Goal: Information Seeking & Learning: Learn about a topic

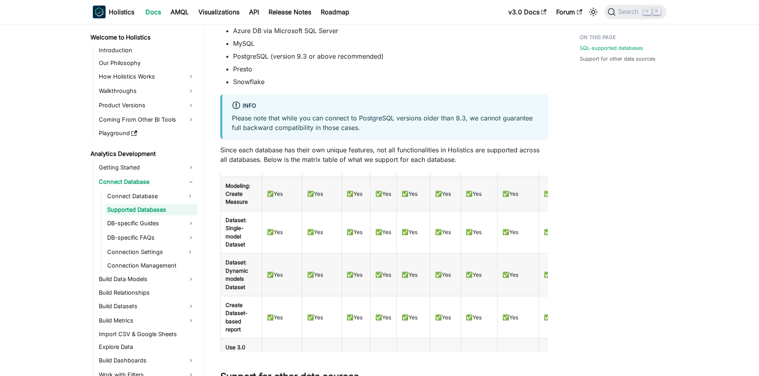
scroll to position [343, 0]
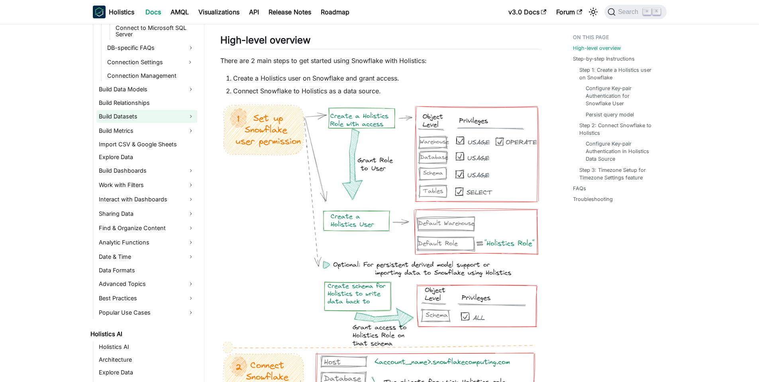
scroll to position [295, 0]
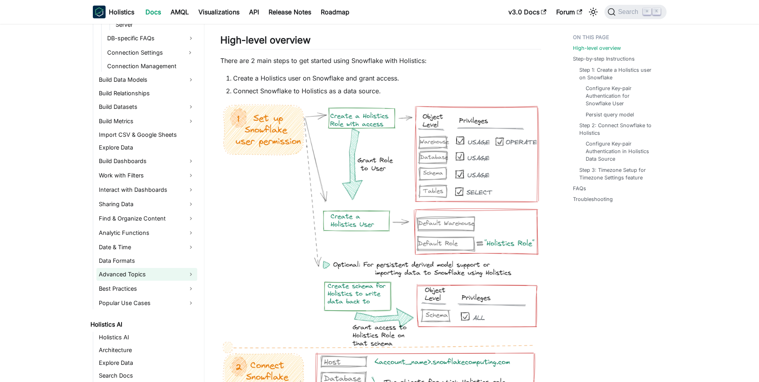
click at [137, 273] on link "Advanced Topics" at bounding box center [146, 274] width 101 height 13
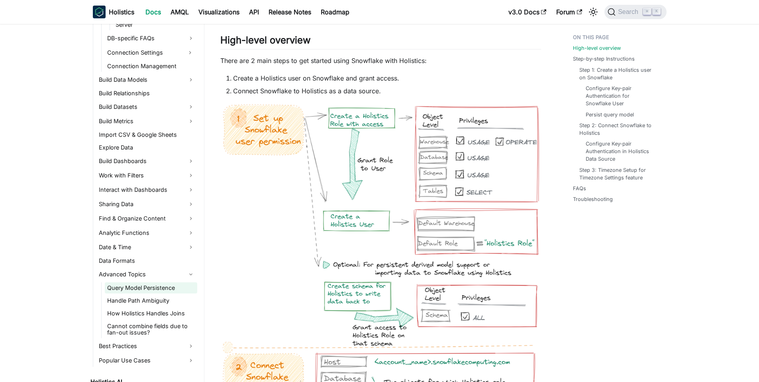
click at [140, 285] on link "Query Model Persistence" at bounding box center [151, 287] width 92 height 11
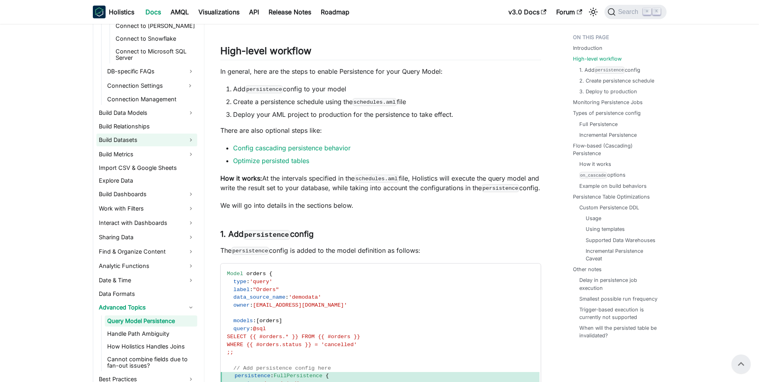
scroll to position [251, 0]
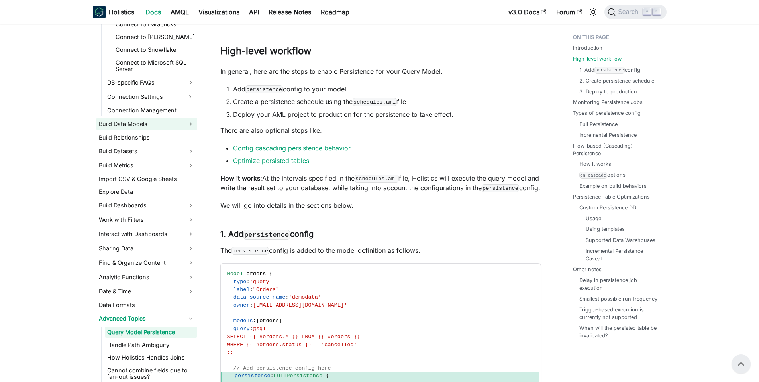
click at [149, 124] on link "Build Data Models" at bounding box center [146, 124] width 101 height 13
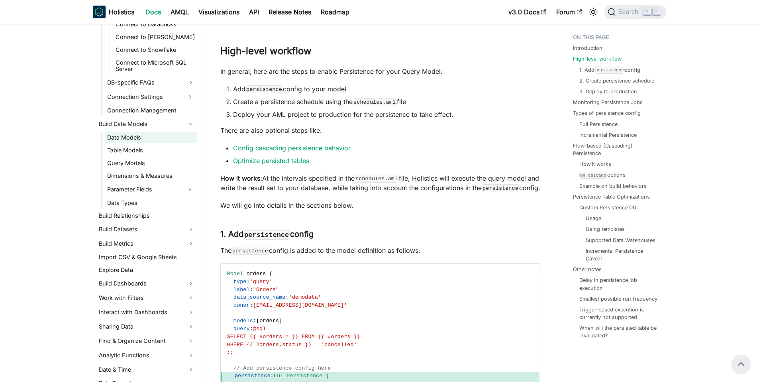
click at [127, 138] on link "Data Models" at bounding box center [151, 137] width 92 height 11
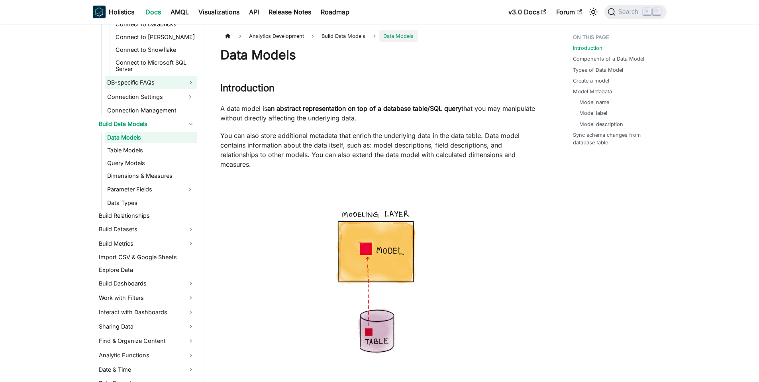
click at [162, 84] on link "DB-specific FAQs" at bounding box center [151, 82] width 92 height 13
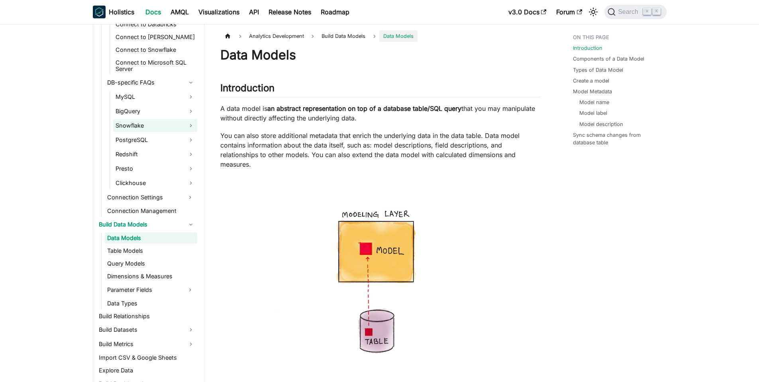
click at [157, 129] on link "Snowflake" at bounding box center [155, 125] width 84 height 13
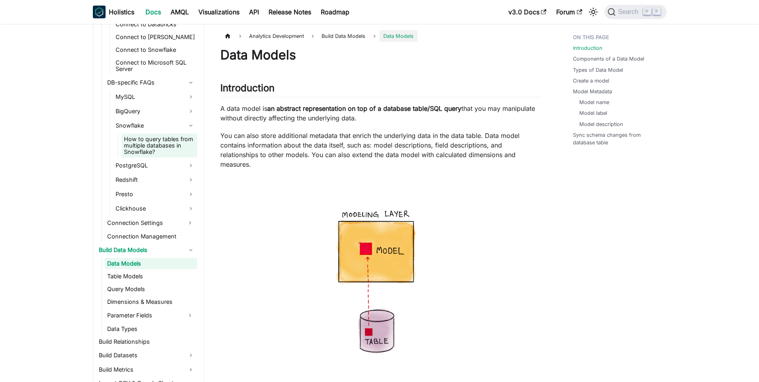
click at [140, 148] on link "How to query tables from multiple databases in Snowflake?" at bounding box center [160, 146] width 76 height 24
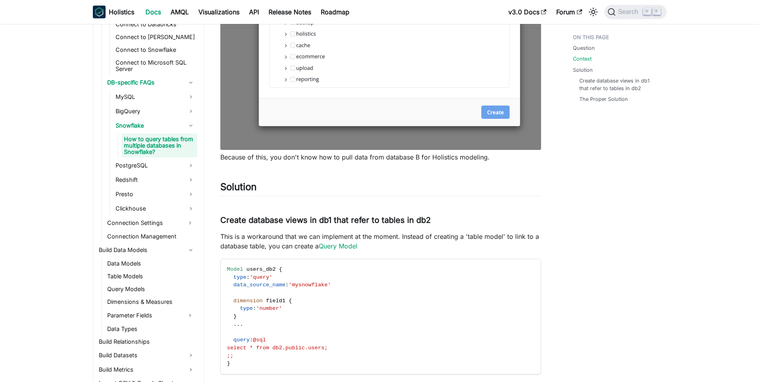
scroll to position [1036, 0]
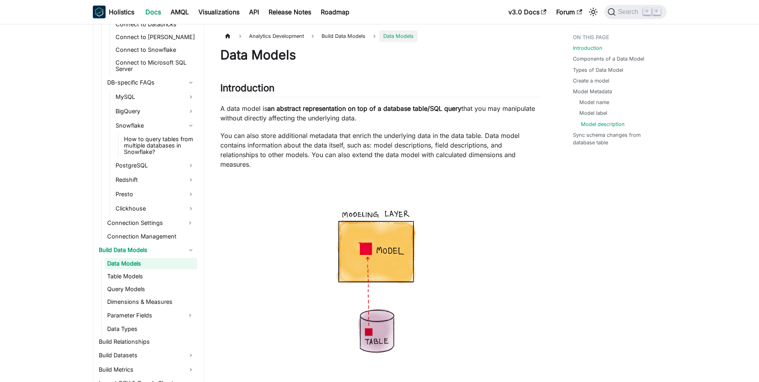
click at [612, 122] on link "Model description" at bounding box center [603, 124] width 44 height 8
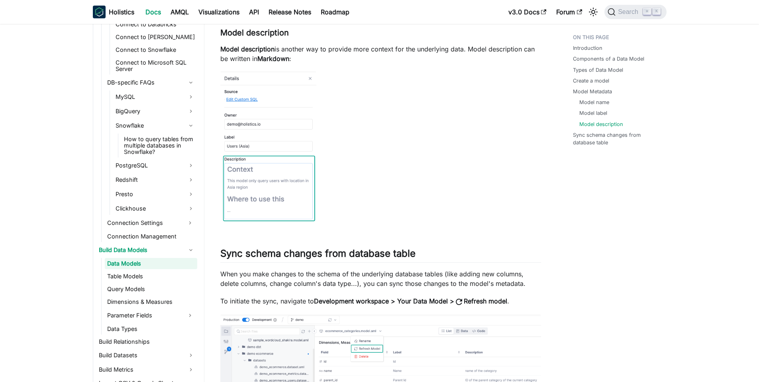
scroll to position [105, 0]
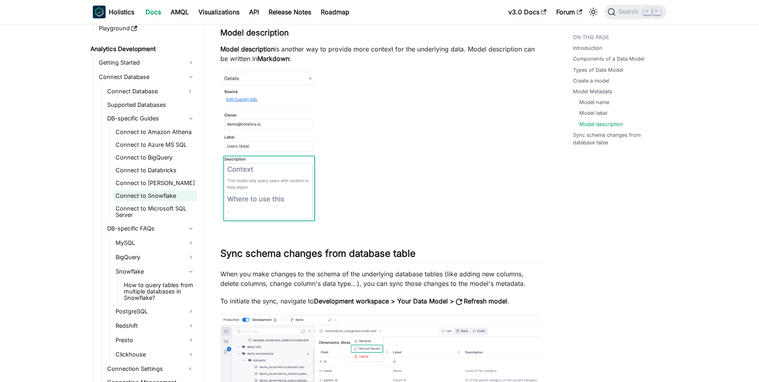
click at [167, 193] on link "Connect to Snowflake" at bounding box center [155, 195] width 84 height 11
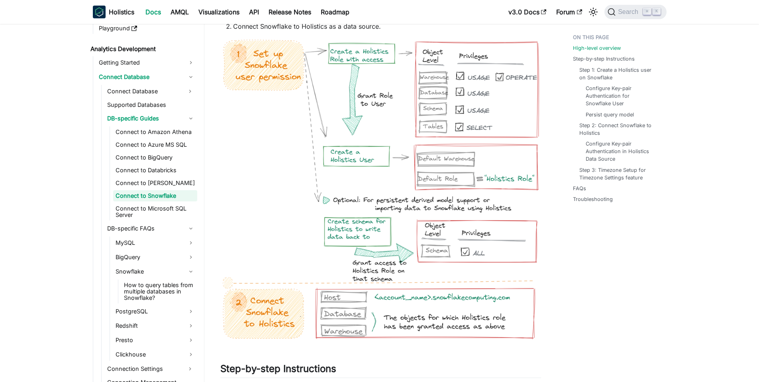
scroll to position [105, 0]
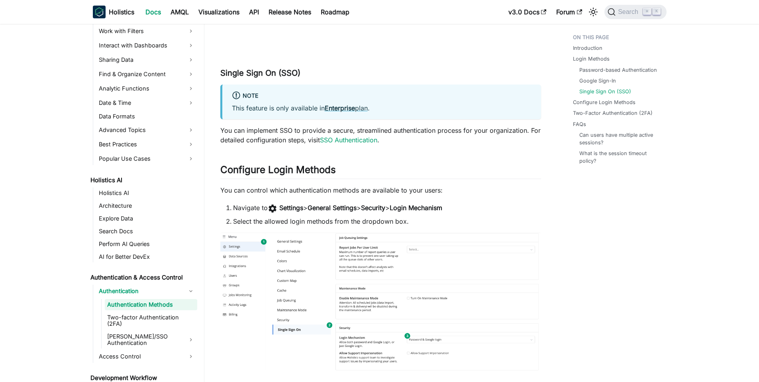
scroll to position [753, 0]
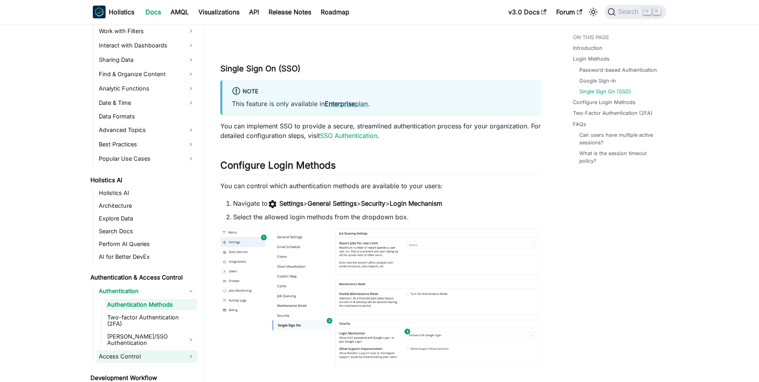
click at [187, 350] on link "Access Control" at bounding box center [146, 356] width 101 height 13
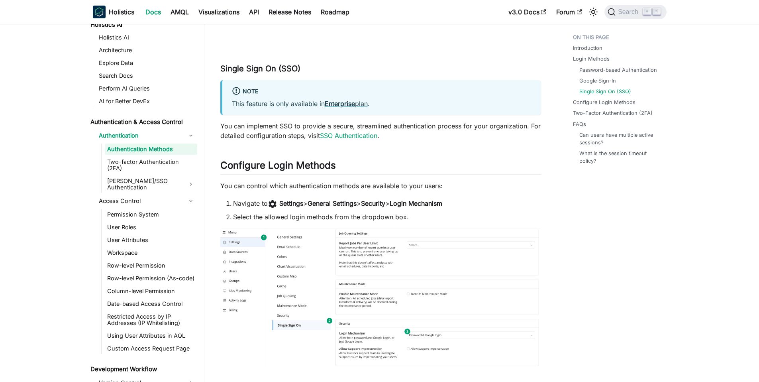
scroll to position [431, 0]
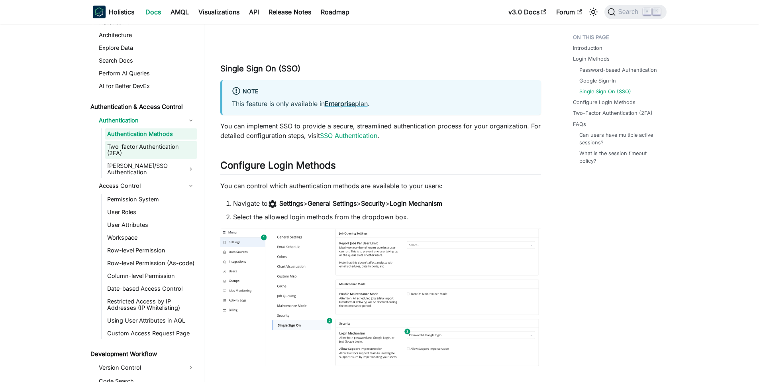
click at [144, 150] on link "Two-factor Authentication (2FA)" at bounding box center [151, 150] width 92 height 18
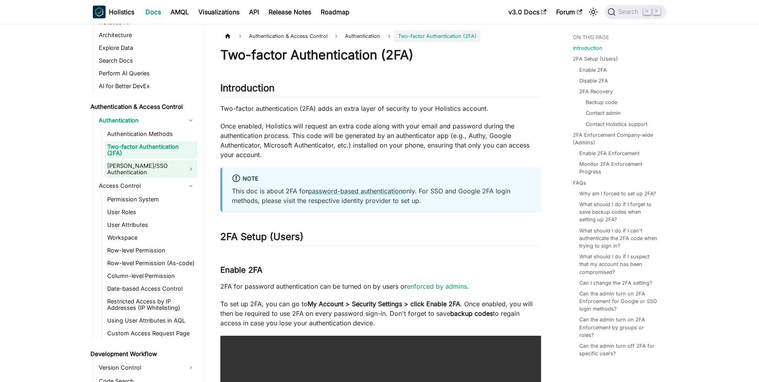
click at [145, 162] on link "SAML/SSO Authentication" at bounding box center [151, 169] width 92 height 18
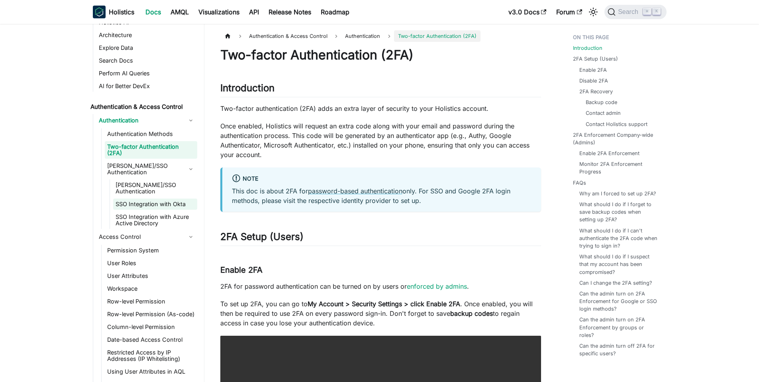
click at [150, 199] on link "SSO Integration with Okta" at bounding box center [155, 204] width 84 height 11
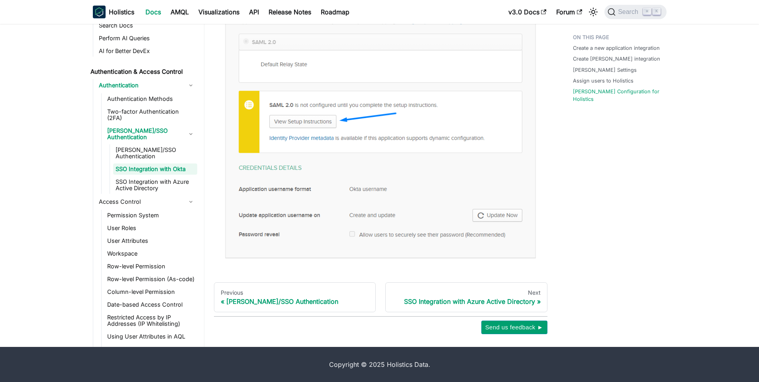
scroll to position [431, 0]
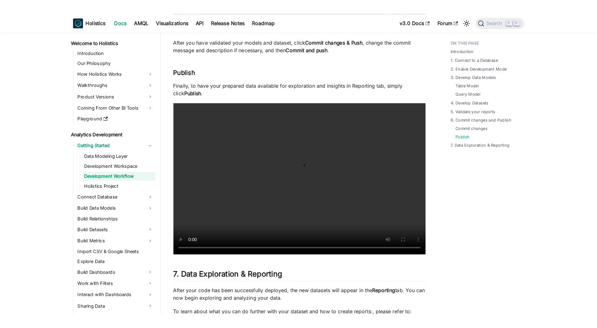
scroll to position [3425, 0]
